Goal: Check status: Check status

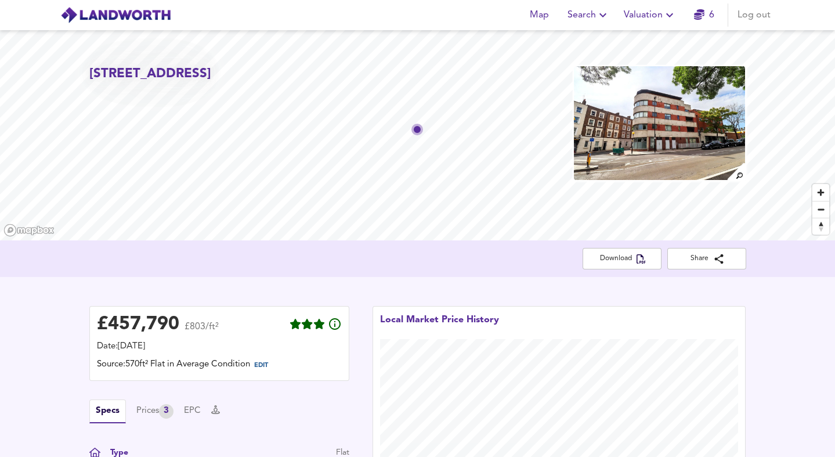
click at [649, 20] on span "Valuation" at bounding box center [650, 15] width 53 height 16
click at [635, 62] on li "Valuation Report History" at bounding box center [650, 62] width 139 height 21
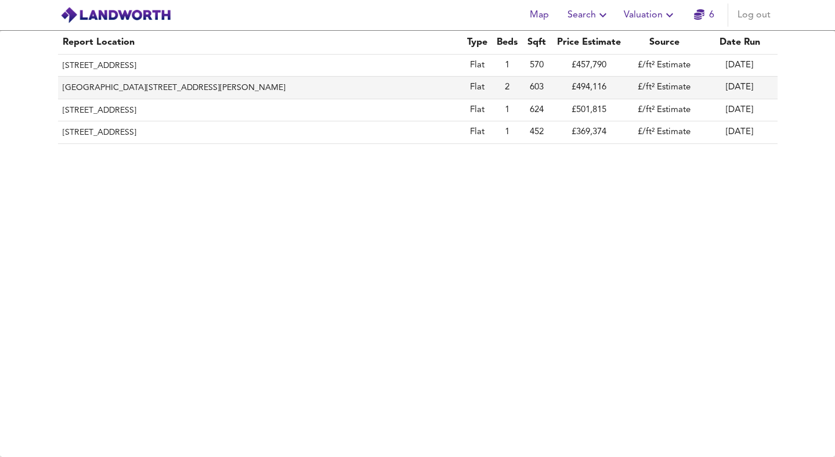
click at [227, 85] on th "[GEOGRAPHIC_DATA][STREET_ADDRESS][PERSON_NAME]" at bounding box center [260, 88] width 404 height 22
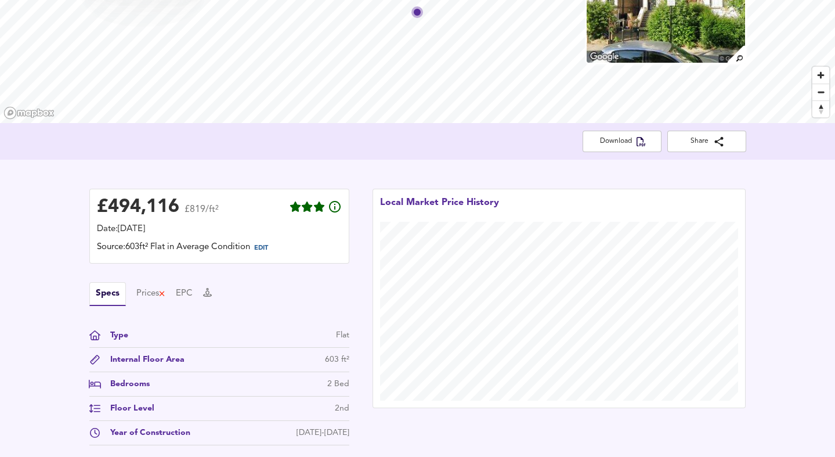
scroll to position [115, 0]
